Goal: Transaction & Acquisition: Obtain resource

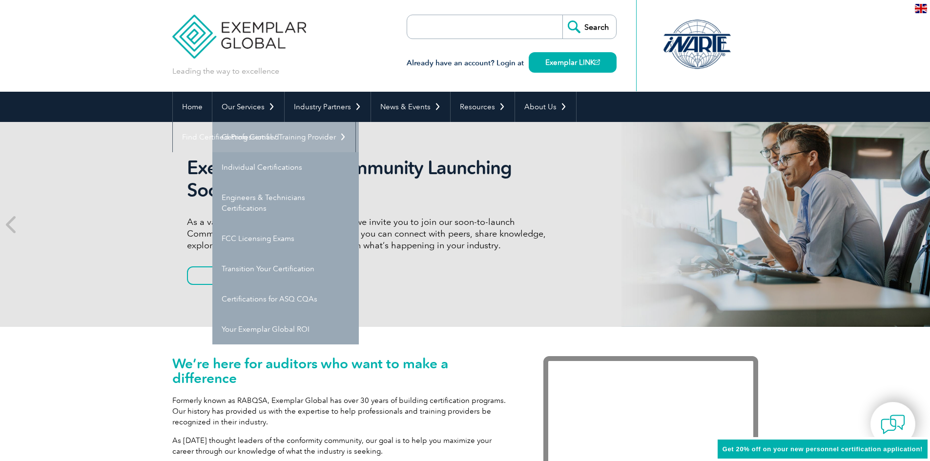
click at [252, 134] on link "Getting Certified" at bounding box center [285, 137] width 146 height 30
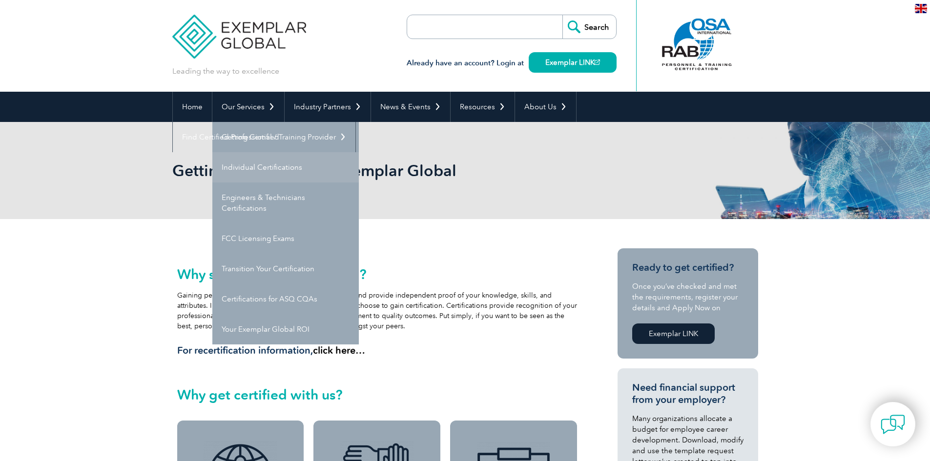
click at [255, 162] on link "Individual Certifications" at bounding box center [285, 167] width 146 height 30
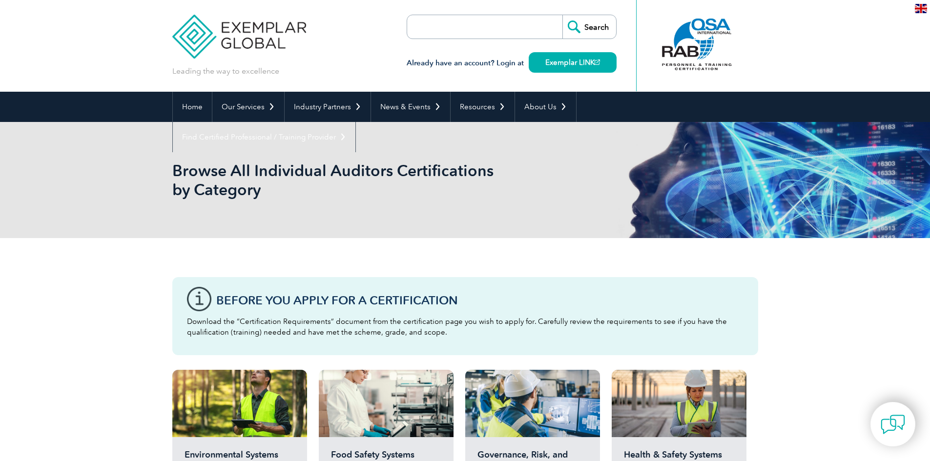
click at [699, 39] on div at bounding box center [696, 45] width 97 height 54
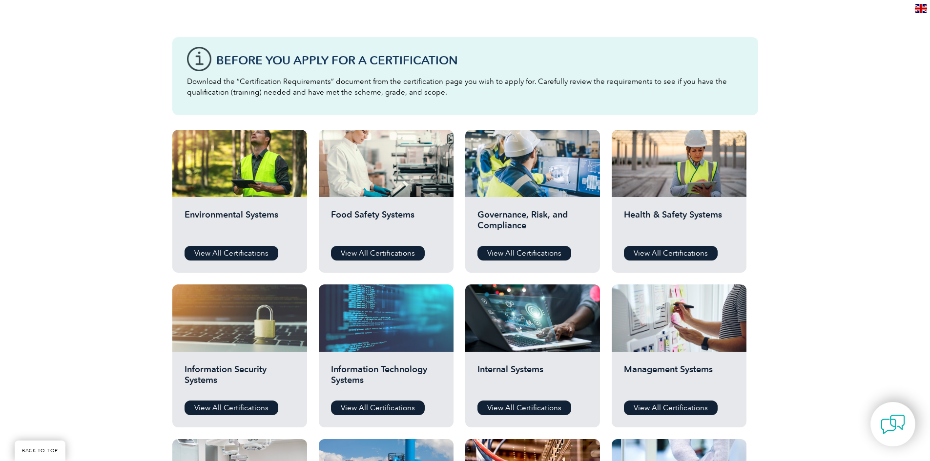
scroll to position [293, 0]
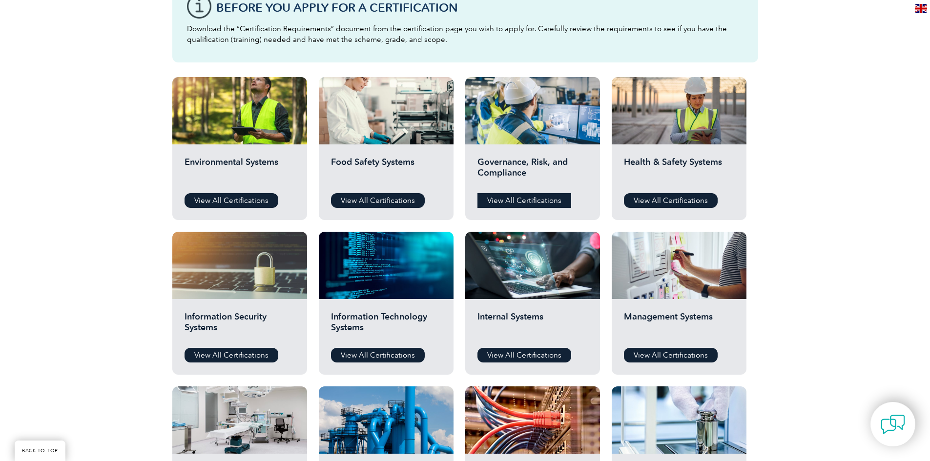
click at [541, 198] on link "View All Certifications" at bounding box center [524, 200] width 94 height 15
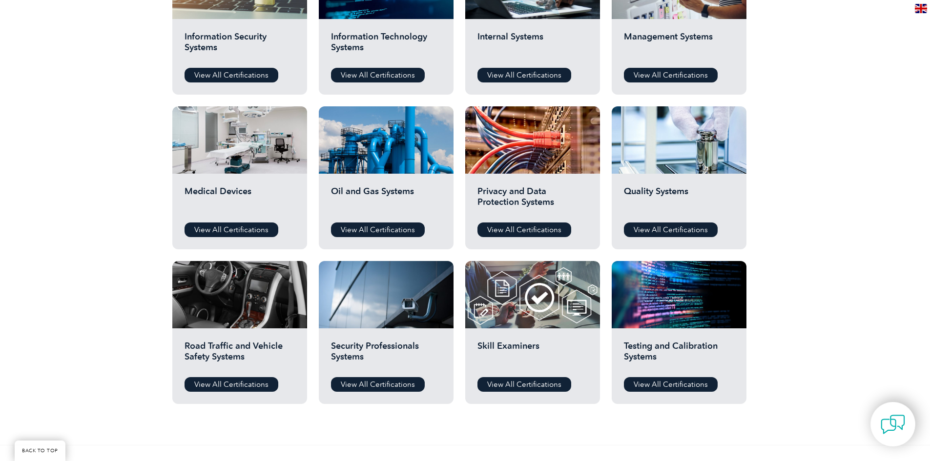
scroll to position [586, 0]
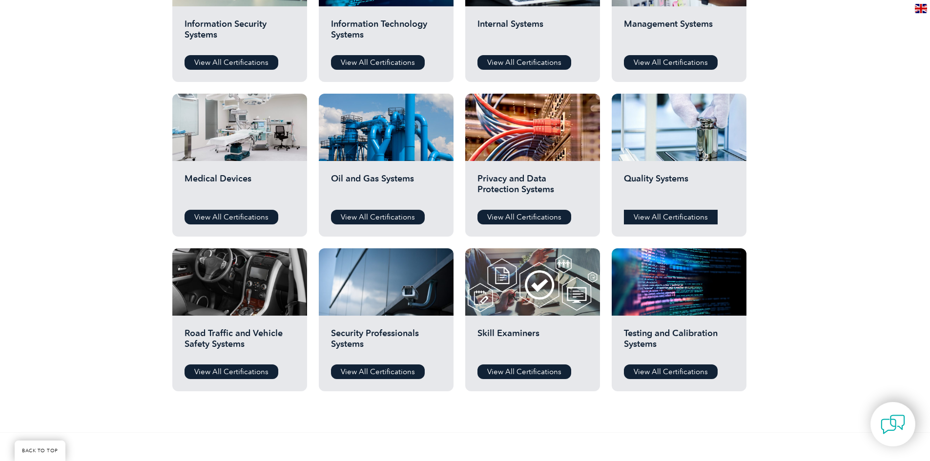
click at [676, 213] on link "View All Certifications" at bounding box center [671, 217] width 94 height 15
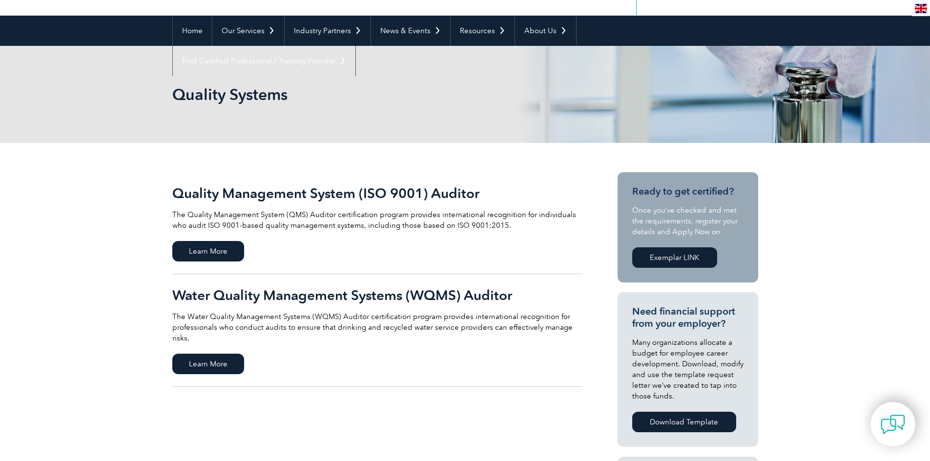
scroll to position [98, 0]
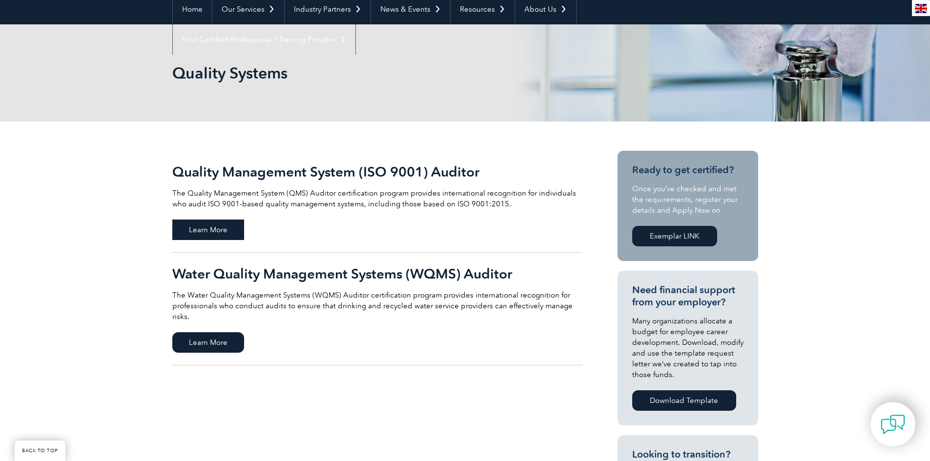
click at [231, 220] on span "Learn More" at bounding box center [208, 230] width 72 height 20
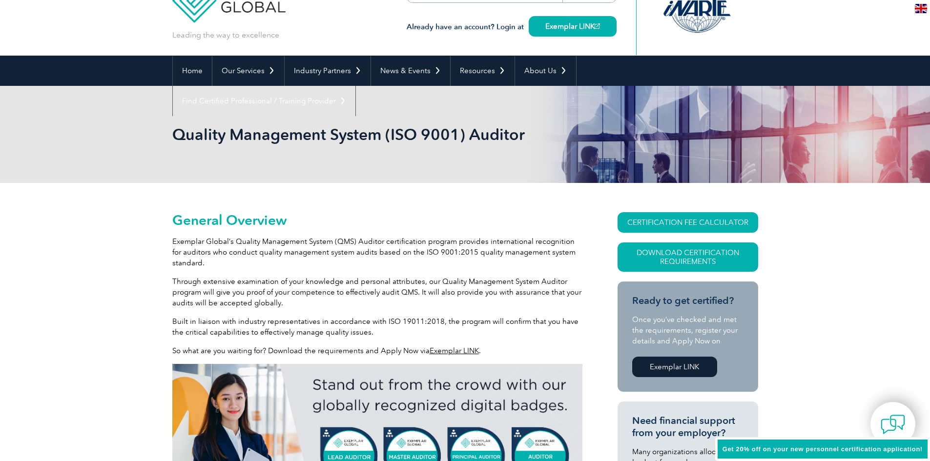
scroll to position [146, 0]
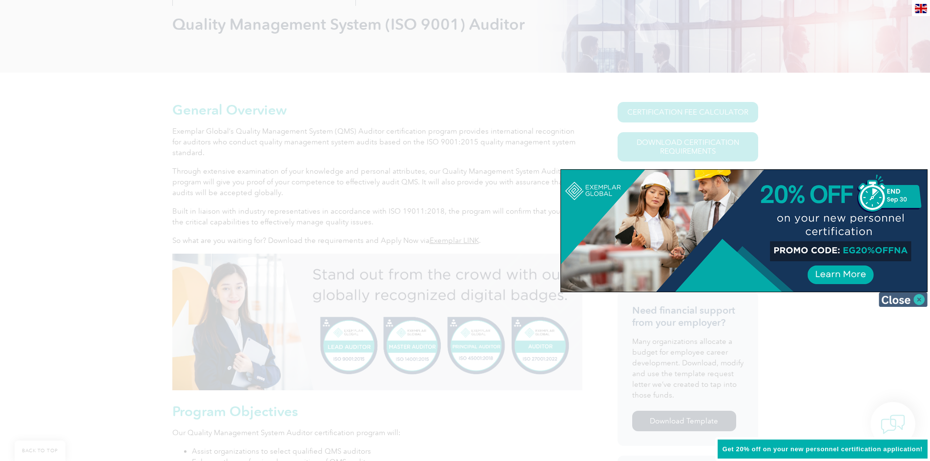
click at [918, 299] on img at bounding box center [902, 299] width 49 height 15
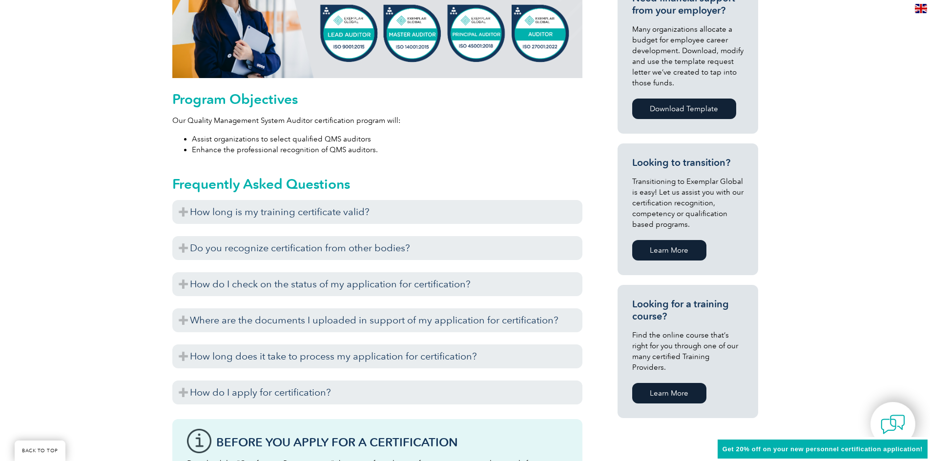
scroll to position [488, 0]
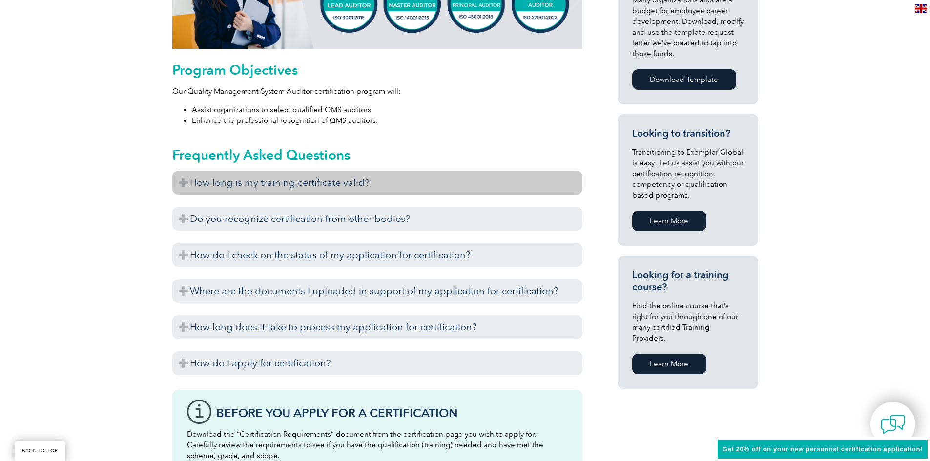
click at [362, 176] on h3 "How long is my training certificate valid?" at bounding box center [377, 183] width 410 height 24
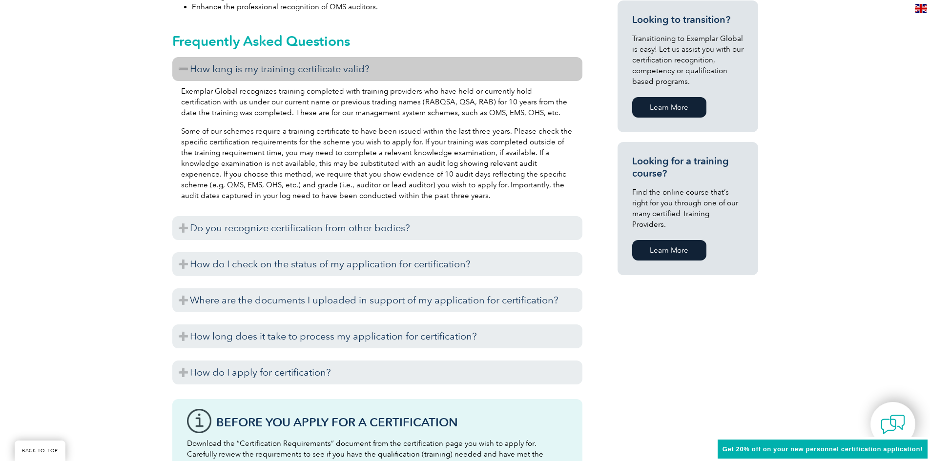
scroll to position [634, 0]
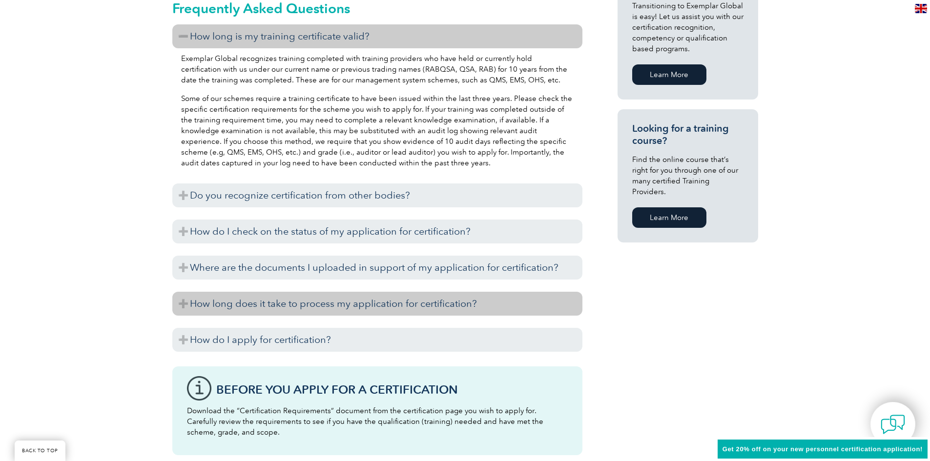
click at [343, 304] on h3 "How long does it take to process my application for certification?" at bounding box center [377, 304] width 410 height 24
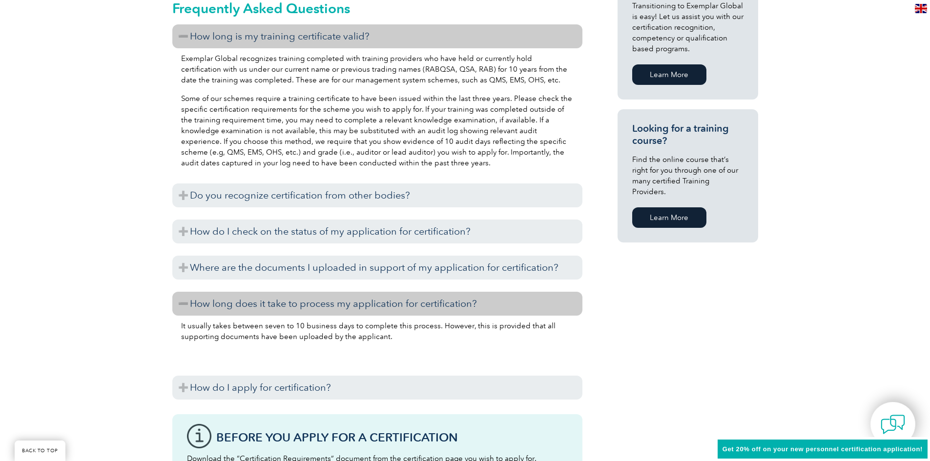
click at [343, 304] on h3 "How long does it take to process my application for certification?" at bounding box center [377, 304] width 410 height 24
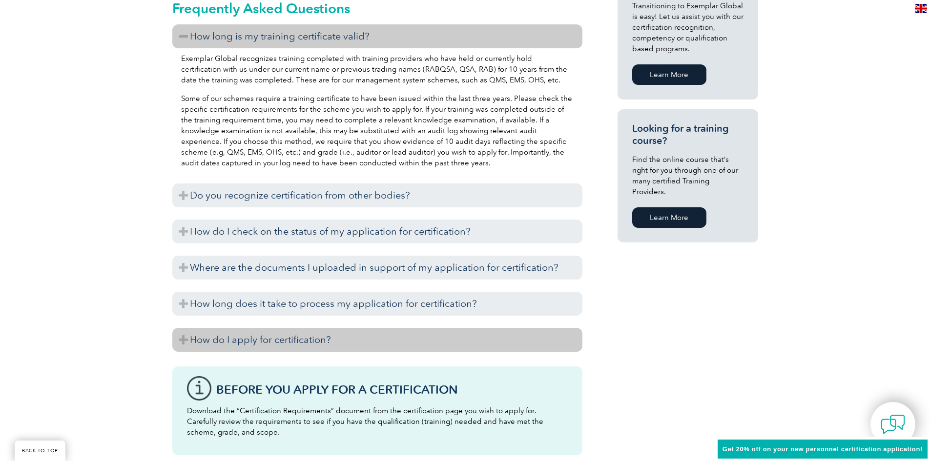
click at [331, 334] on h3 "How do I apply for certification?" at bounding box center [377, 340] width 410 height 24
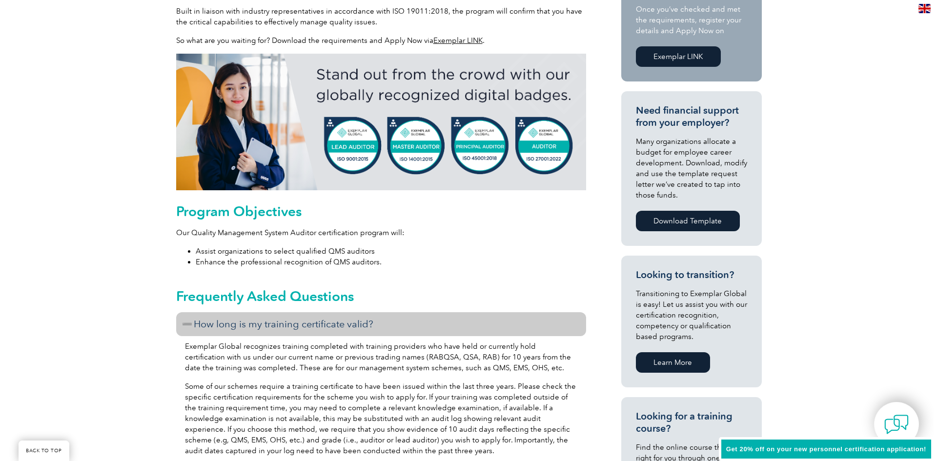
scroll to position [195, 0]
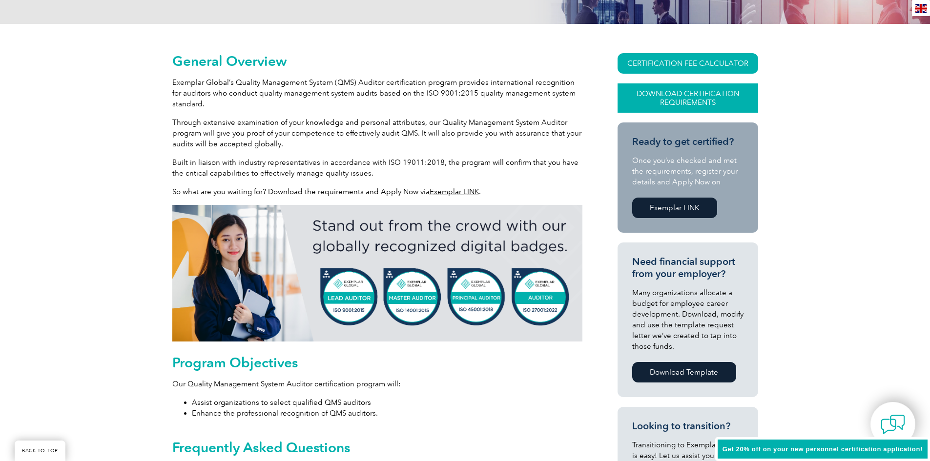
click at [672, 100] on link "Download Certification Requirements" at bounding box center [687, 97] width 141 height 29
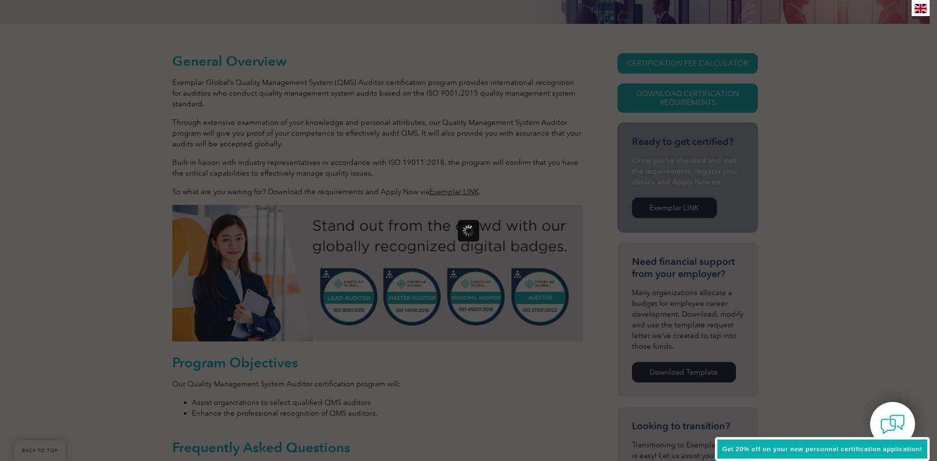
scroll to position [0, 0]
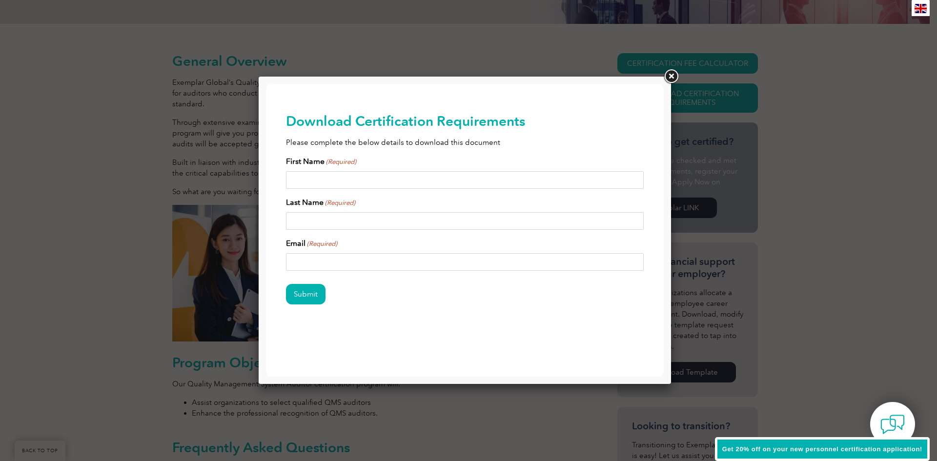
click at [380, 178] on input "First Name (Required)" at bounding box center [465, 180] width 358 height 18
type input "k"
type input "Kyle"
type input "Donlon"
type input "kyle.donlon@harborlogistics.com"
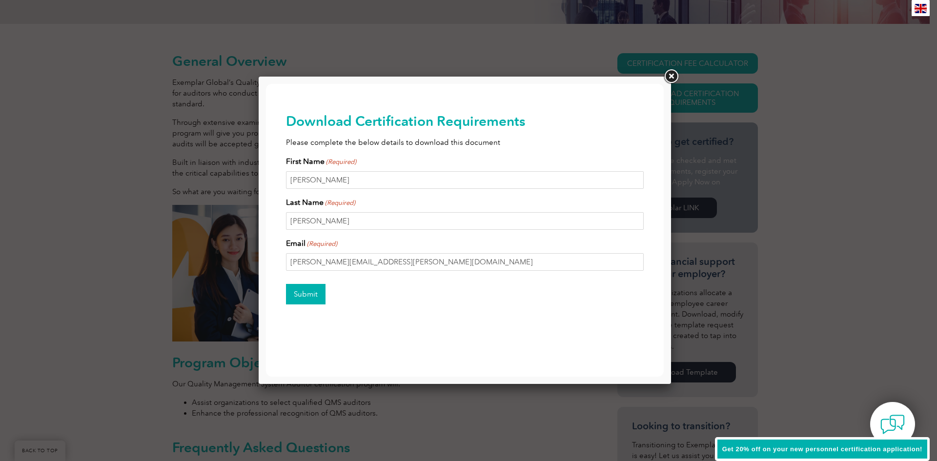
click at [311, 296] on input "Submit" at bounding box center [306, 294] width 40 height 20
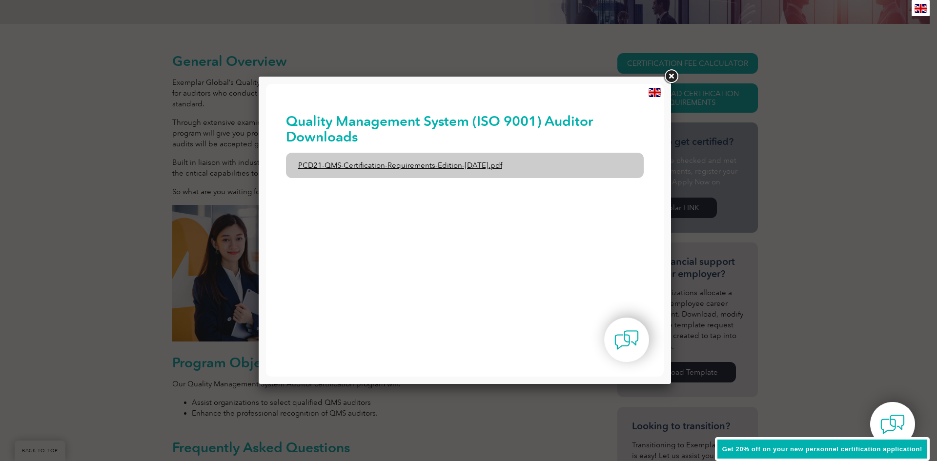
click at [403, 166] on link "PCD21-QMS-Certification-Requirements-Edition-2-April-2022.pdf" at bounding box center [465, 165] width 358 height 25
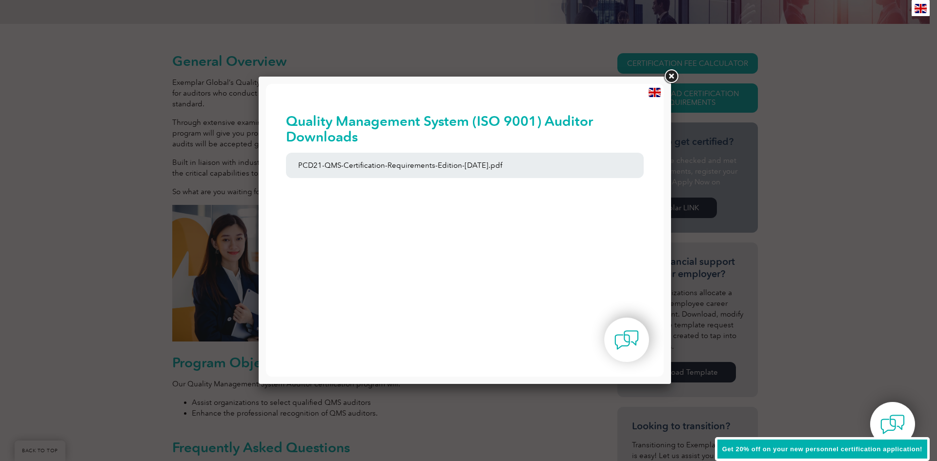
click at [672, 71] on link at bounding box center [671, 77] width 18 height 18
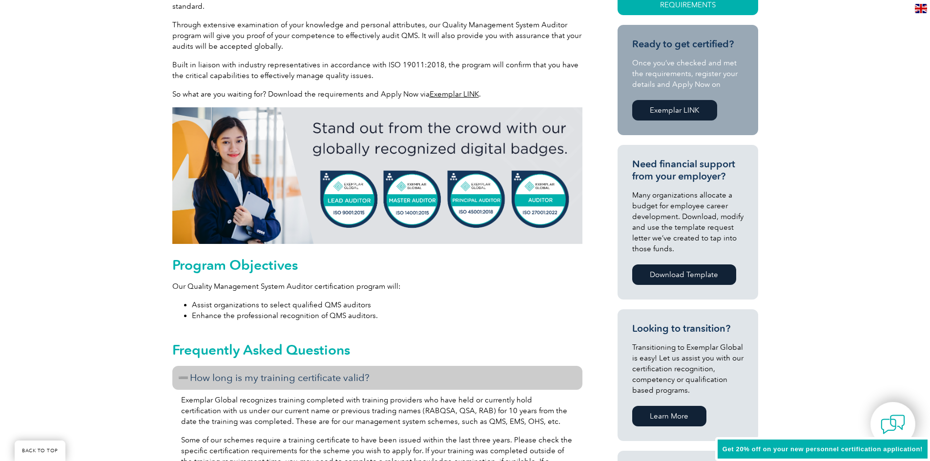
scroll to position [195, 0]
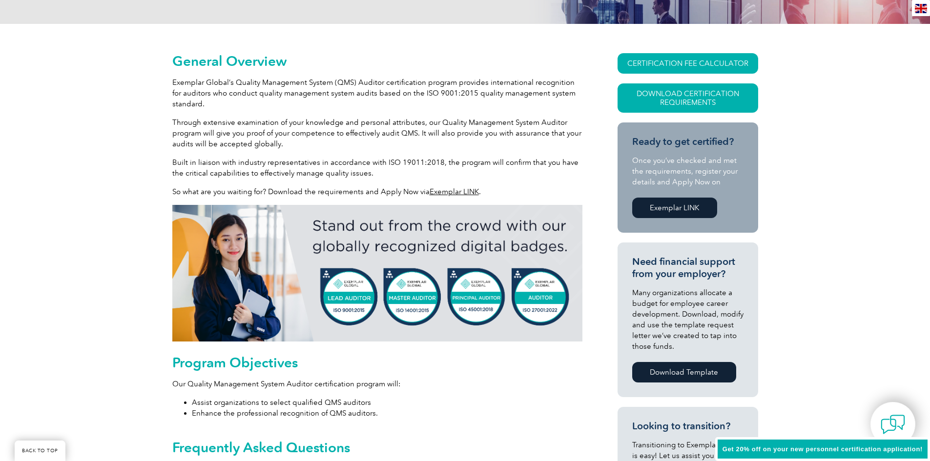
click at [684, 202] on link "Exemplar LINK" at bounding box center [674, 208] width 85 height 20
